Goal: Task Accomplishment & Management: Manage account settings

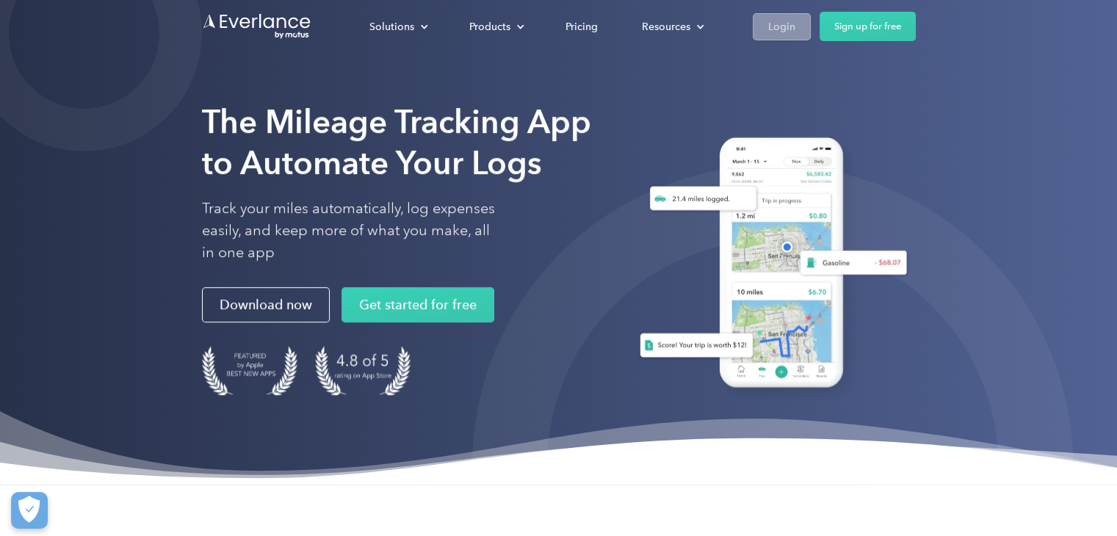
click at [777, 29] on div "Login" at bounding box center [781, 27] width 27 height 18
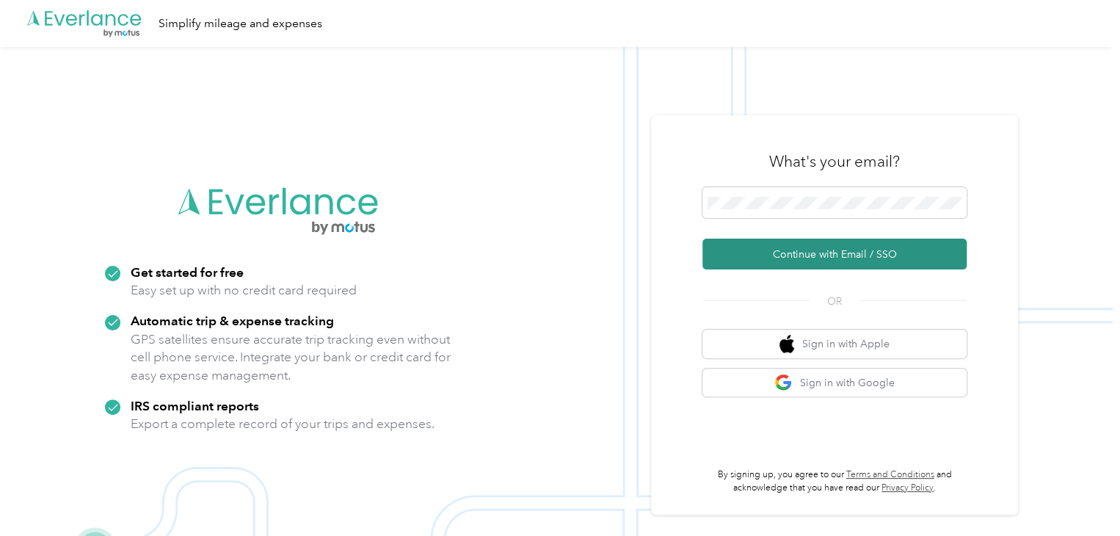
click at [816, 254] on button "Continue with Email / SSO" at bounding box center [835, 254] width 264 height 31
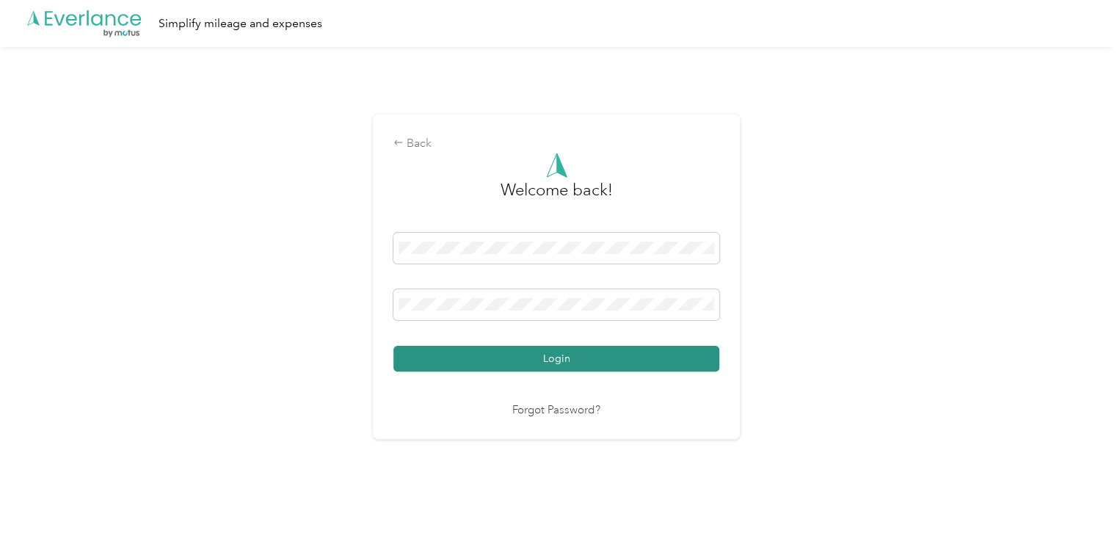
click at [520, 357] on button "Login" at bounding box center [556, 359] width 326 height 26
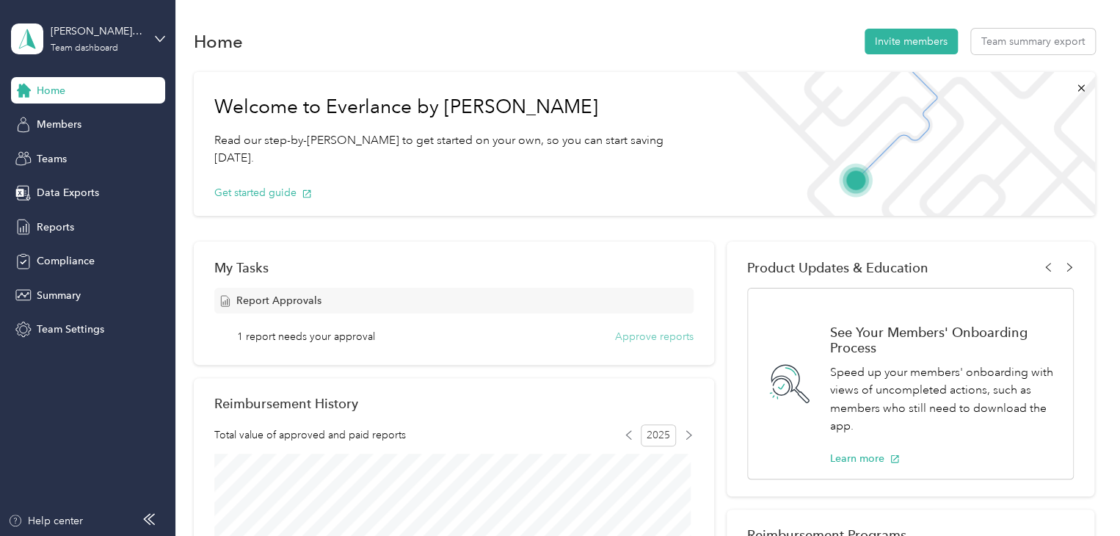
click at [646, 333] on button "Approve reports" at bounding box center [654, 336] width 79 height 15
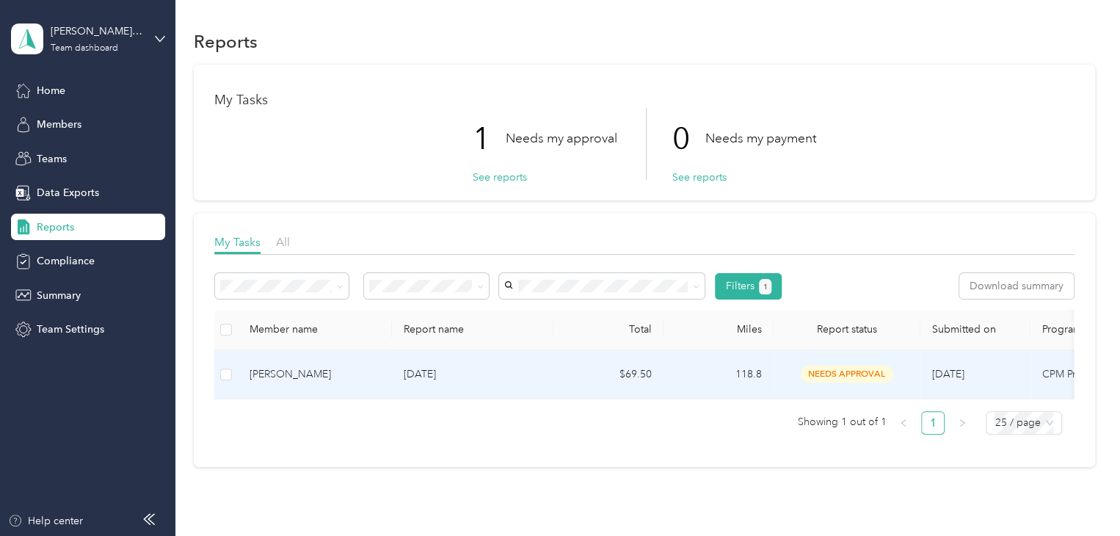
click at [525, 373] on p "[DATE]" at bounding box center [473, 374] width 138 height 16
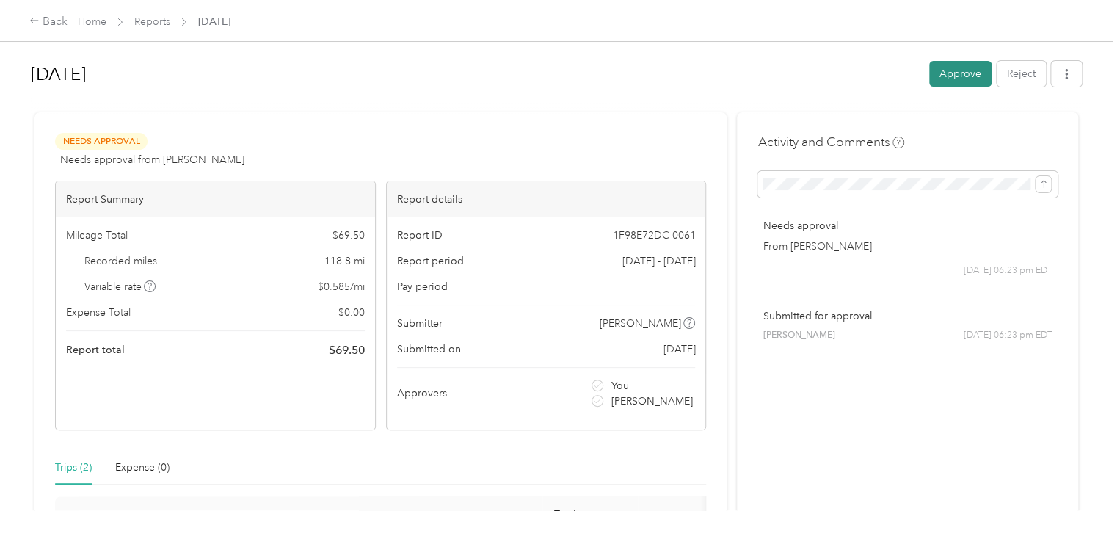
click at [957, 77] on button "Approve" at bounding box center [960, 74] width 62 height 26
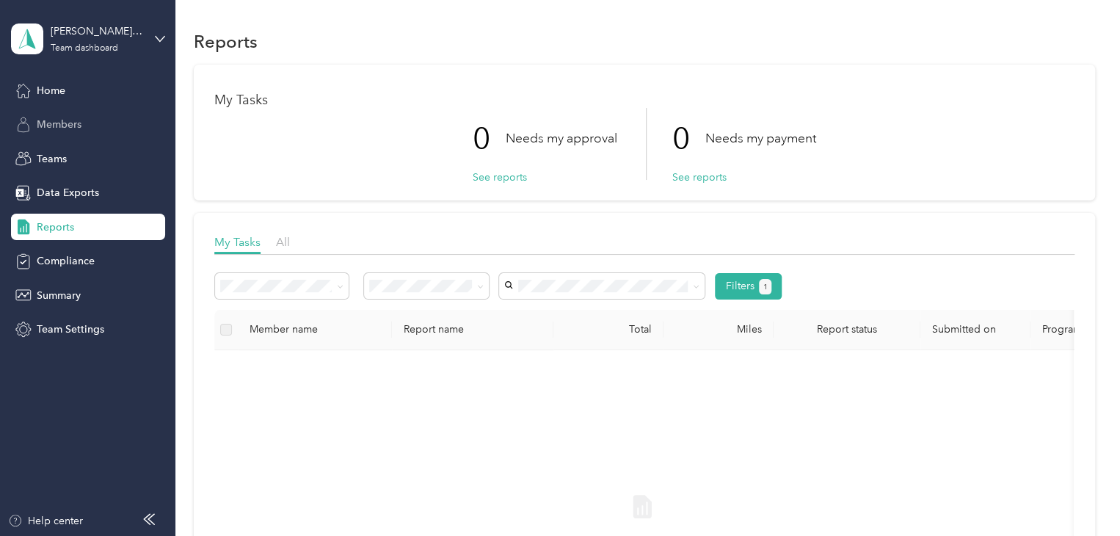
click at [57, 122] on span "Members" at bounding box center [59, 124] width 45 height 15
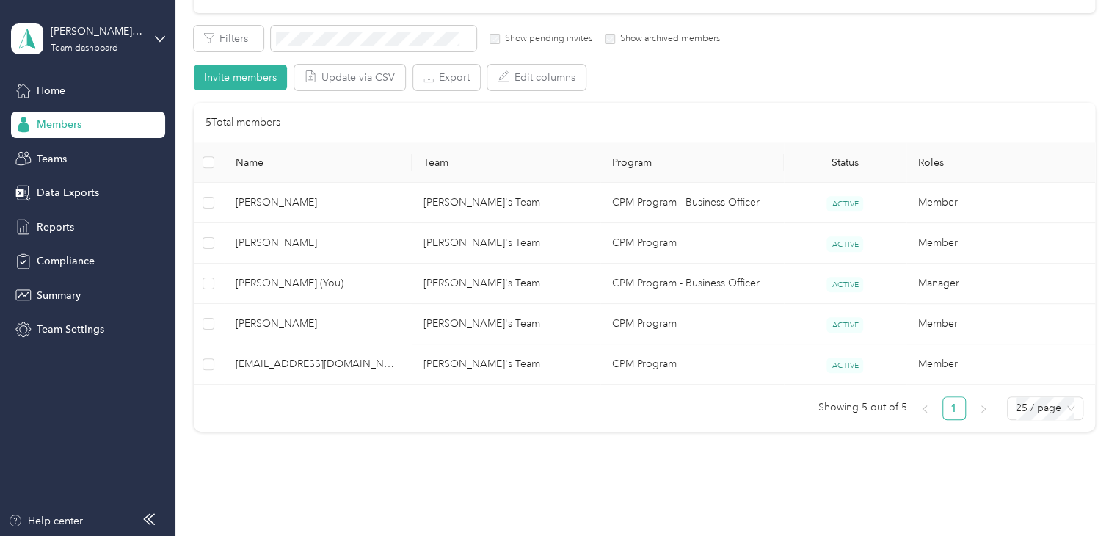
scroll to position [308, 0]
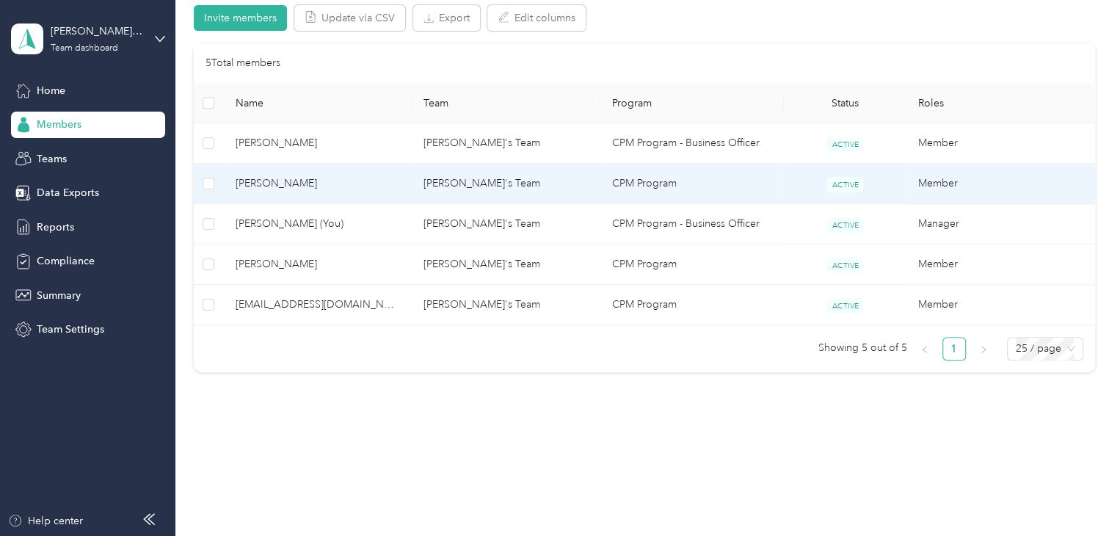
click at [529, 176] on td "[PERSON_NAME]'s Team" at bounding box center [506, 184] width 189 height 40
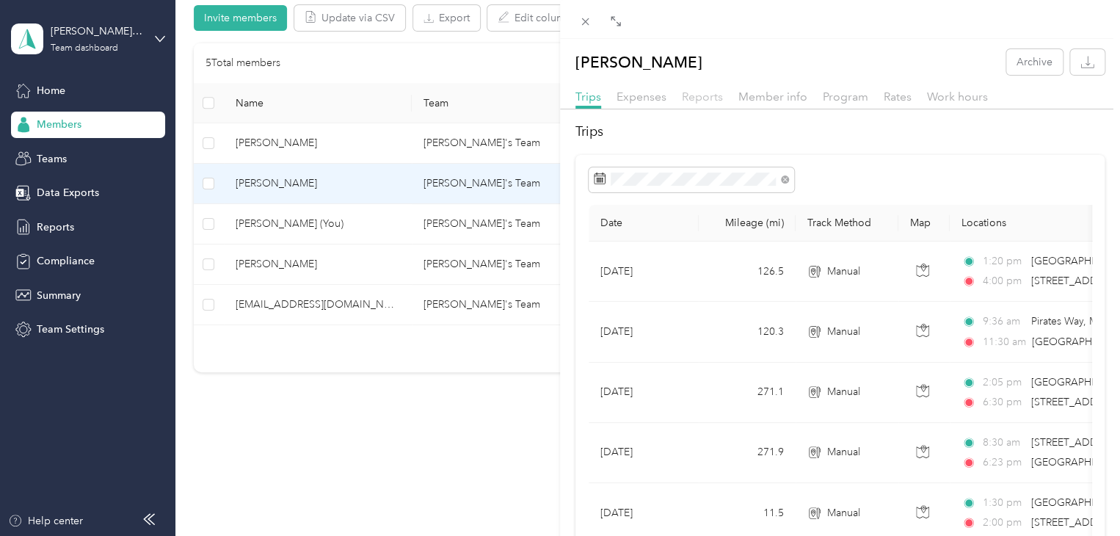
click at [717, 100] on span "Reports" at bounding box center [702, 97] width 41 height 14
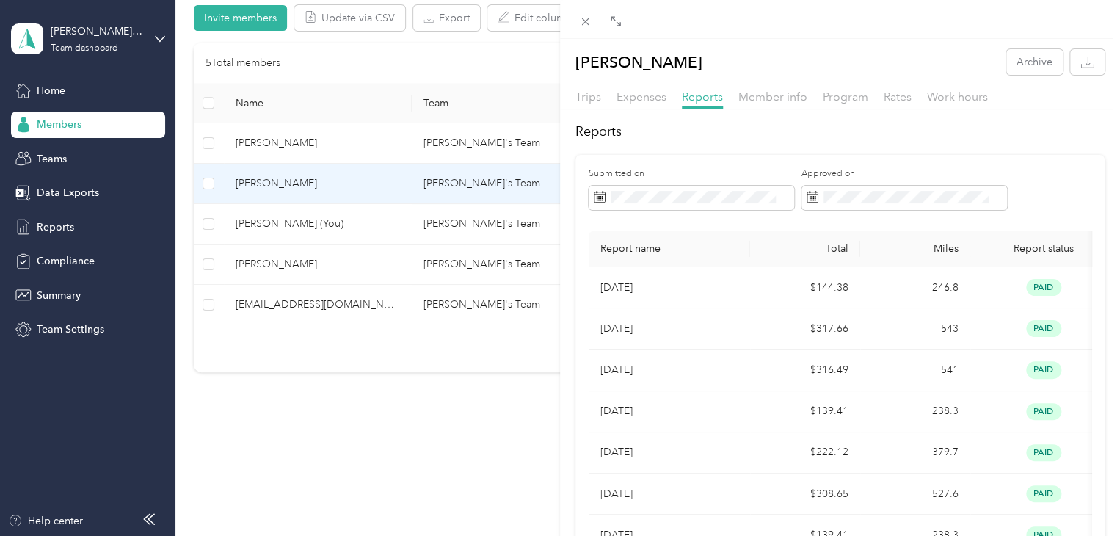
click at [338, 233] on div "[PERSON_NAME] Archive Trips Expenses Reports Member info Program Rates Work hou…" at bounding box center [560, 268] width 1120 height 536
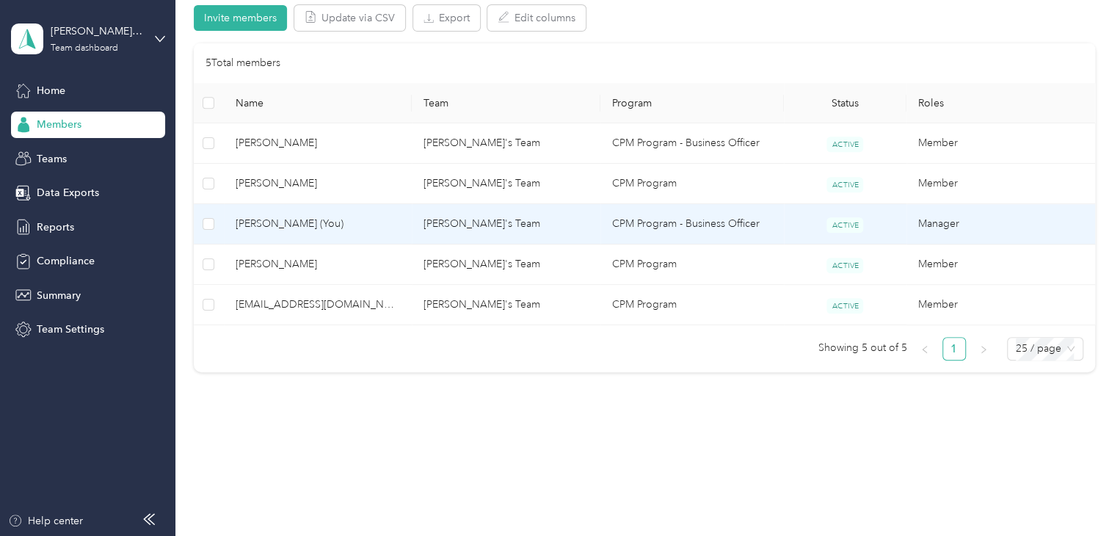
click at [267, 218] on span "[PERSON_NAME] (You)" at bounding box center [318, 224] width 165 height 16
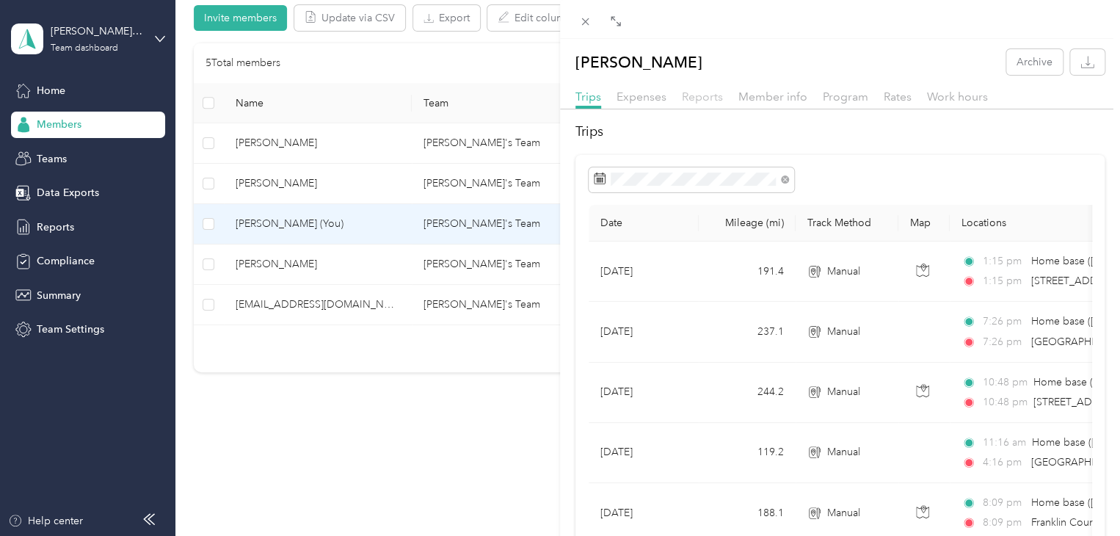
click at [709, 95] on span "Reports" at bounding box center [702, 97] width 41 height 14
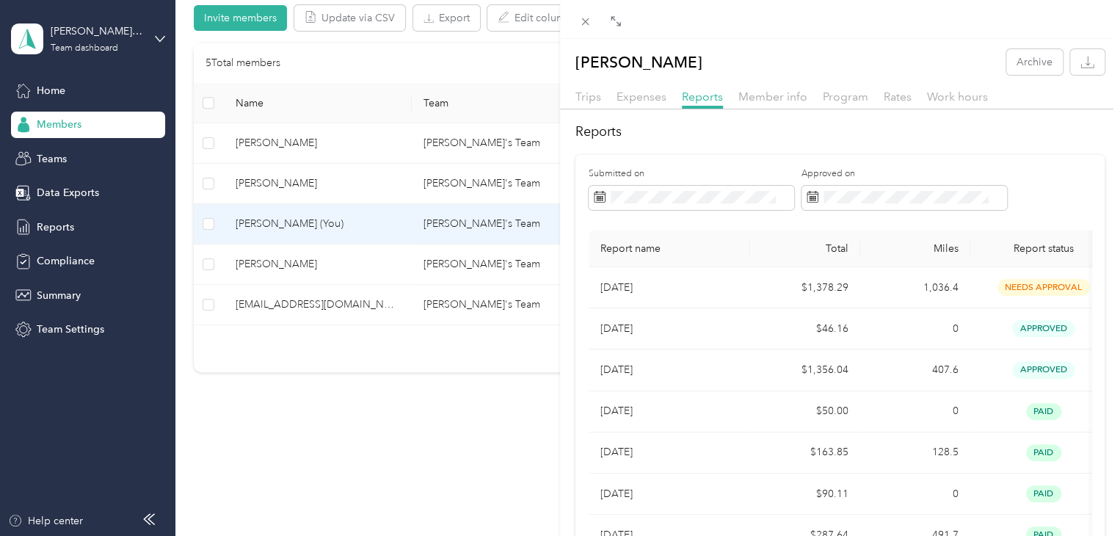
click at [293, 264] on div "[PERSON_NAME] Archive Trips Expenses Reports Member info Program Rates Work hou…" at bounding box center [560, 268] width 1120 height 536
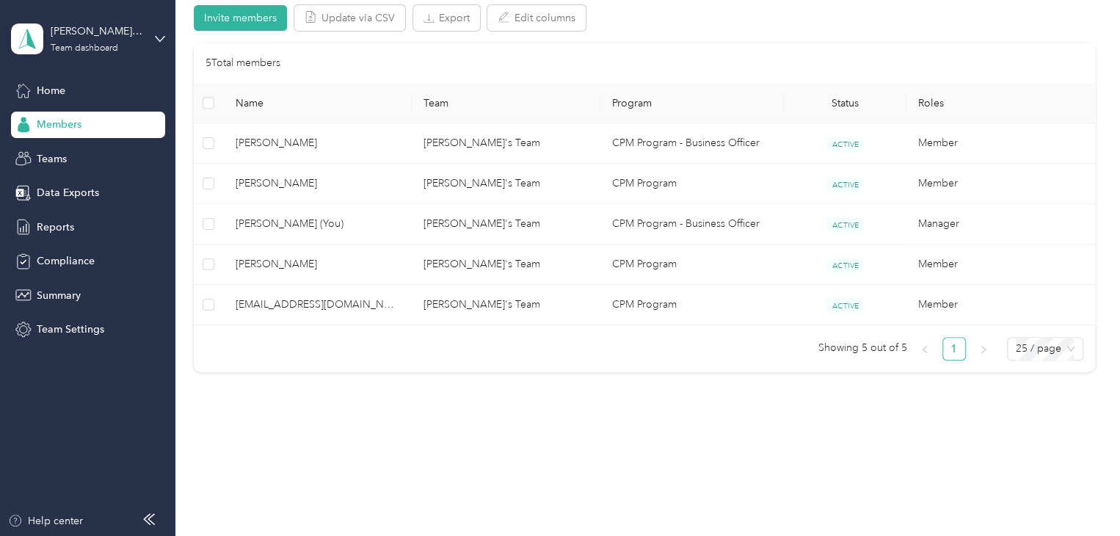
click at [285, 263] on span "[PERSON_NAME]" at bounding box center [318, 264] width 165 height 16
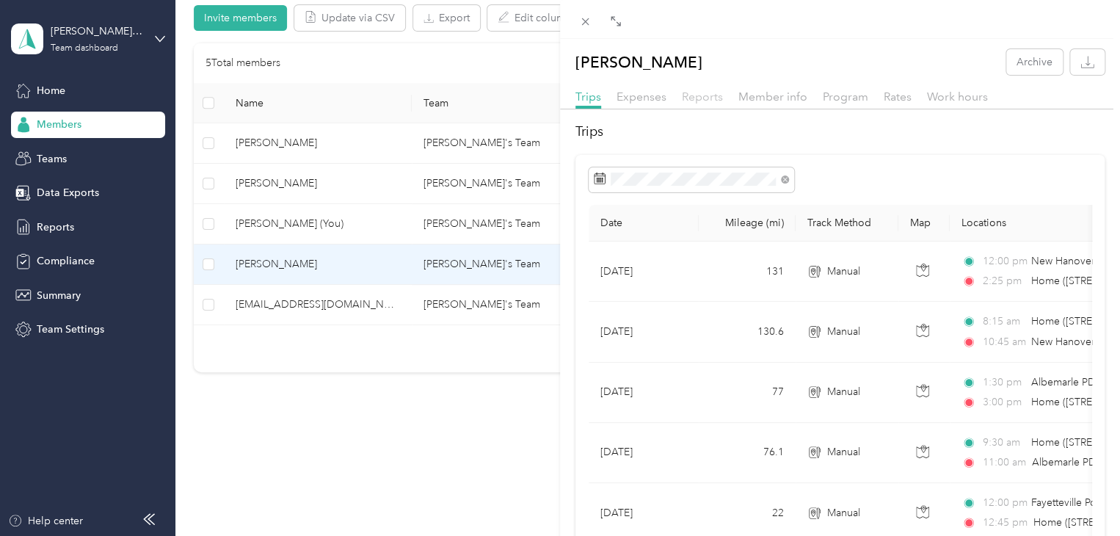
click at [683, 95] on span "Reports" at bounding box center [702, 97] width 41 height 14
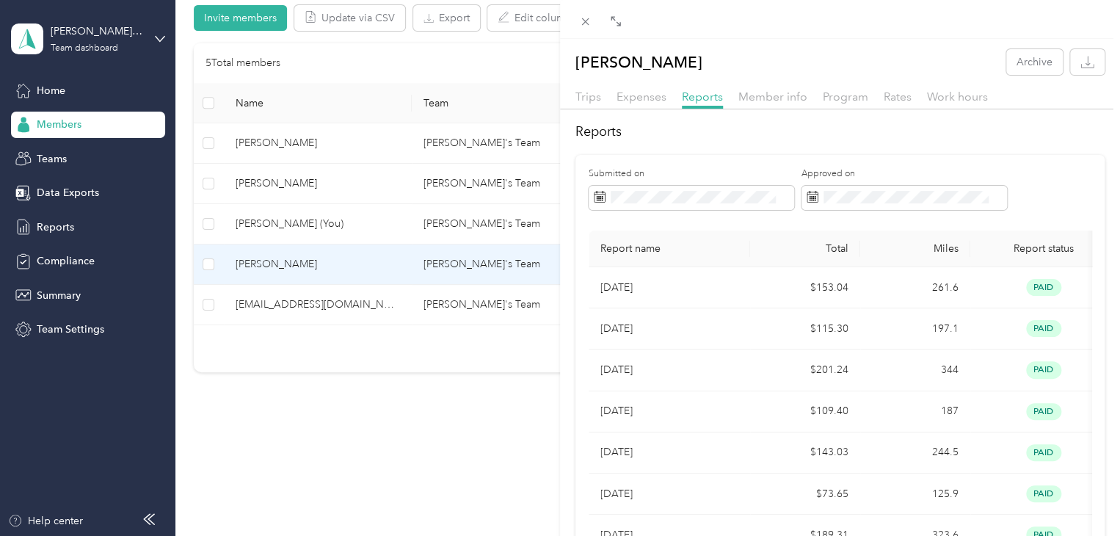
click at [311, 302] on div "[PERSON_NAME] Archive Trips Expenses Reports Member info Program Rates Work hou…" at bounding box center [560, 268] width 1120 height 536
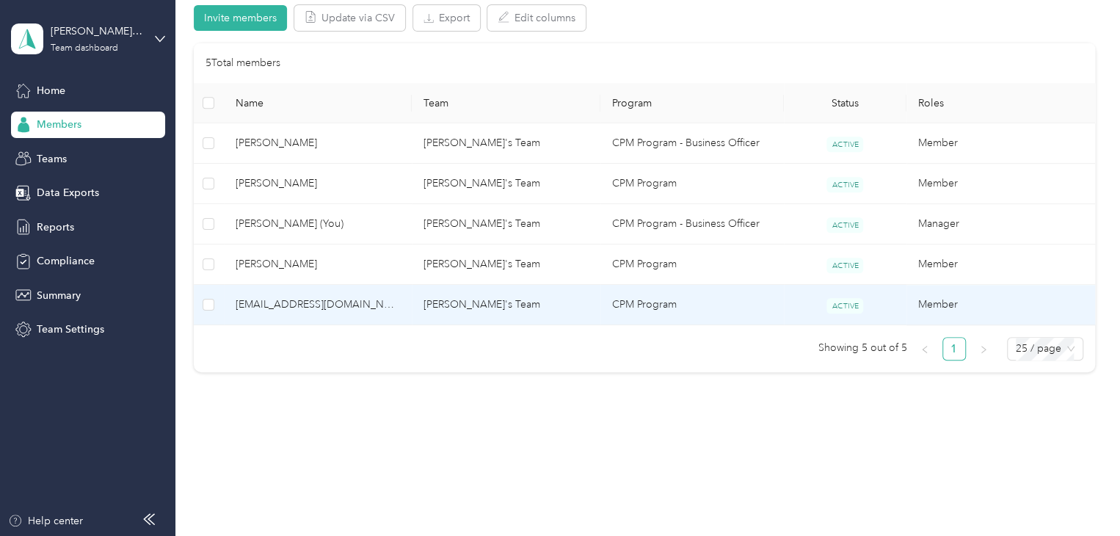
click at [355, 306] on span "[EMAIL_ADDRESS][DOMAIN_NAME]" at bounding box center [318, 305] width 165 height 16
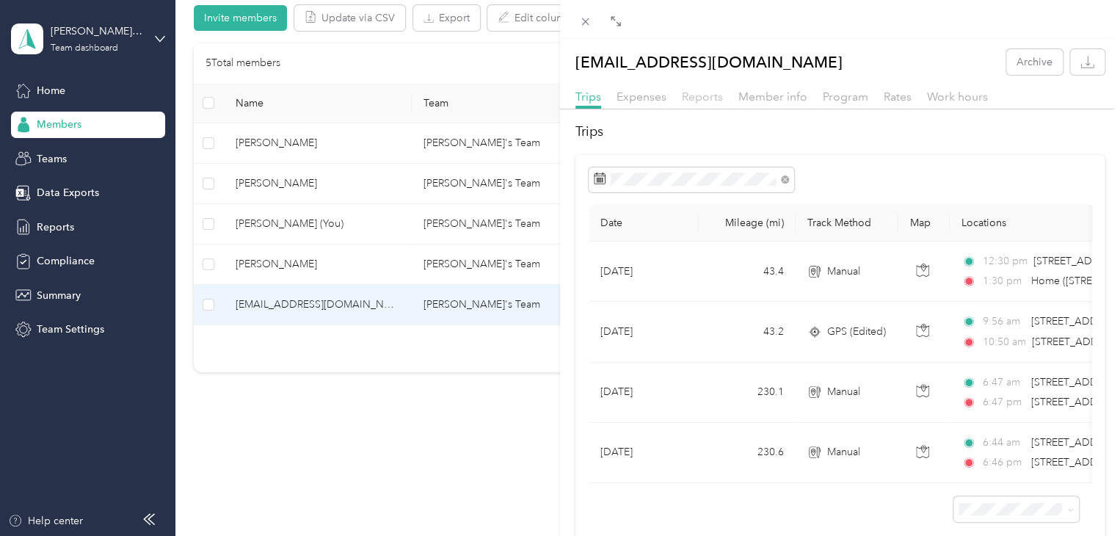
click at [708, 95] on span "Reports" at bounding box center [702, 97] width 41 height 14
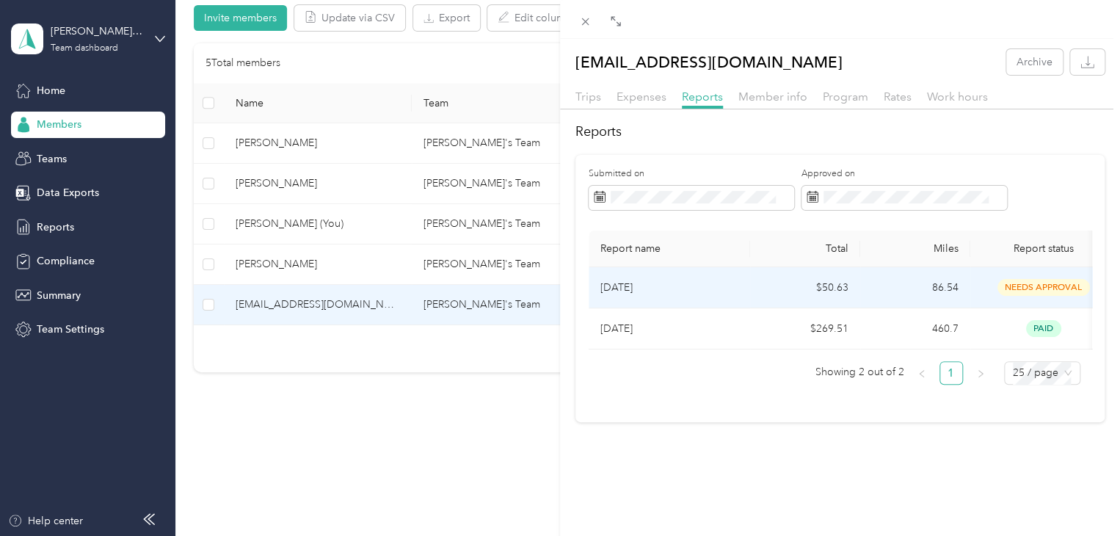
click at [675, 297] on td "[DATE]" at bounding box center [669, 287] width 161 height 41
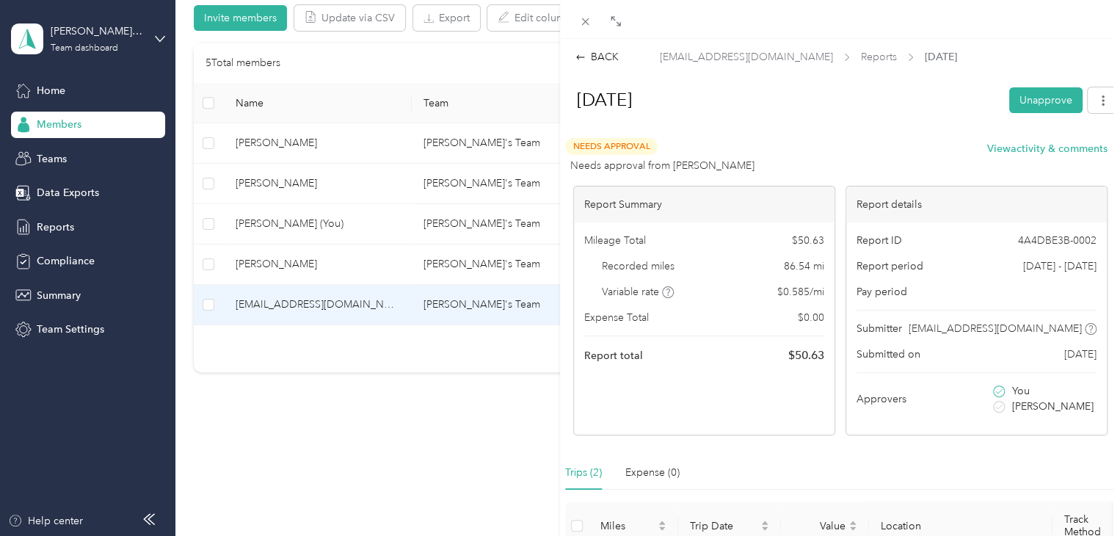
click at [46, 87] on div "BACK [EMAIL_ADDRESS][DOMAIN_NAME] Reports [DATE] [DATE] Unapprove Needs Approva…" at bounding box center [560, 268] width 1120 height 536
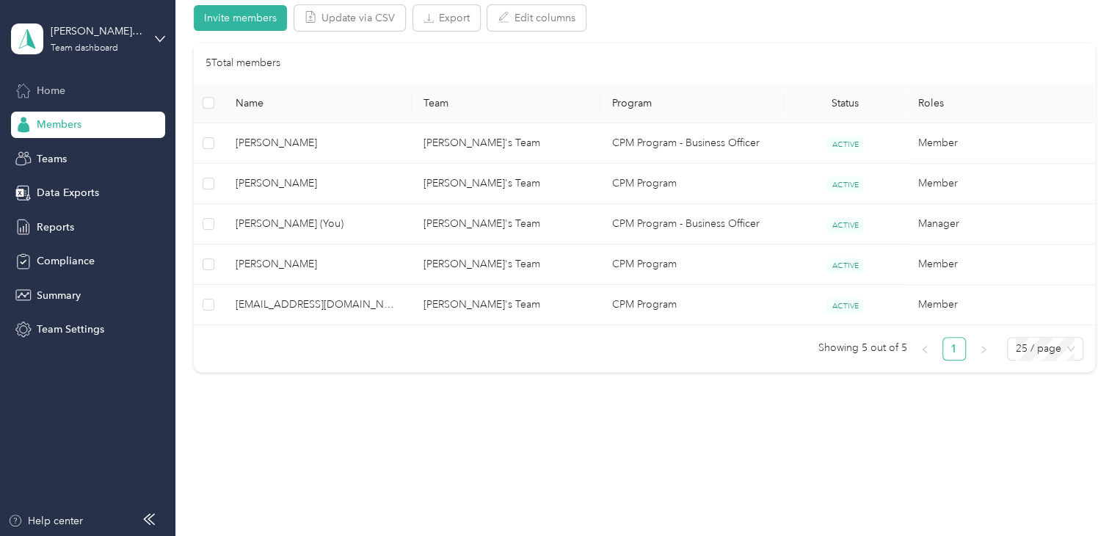
click at [48, 90] on span "Home" at bounding box center [51, 90] width 29 height 15
